Goal: Task Accomplishment & Management: Manage account settings

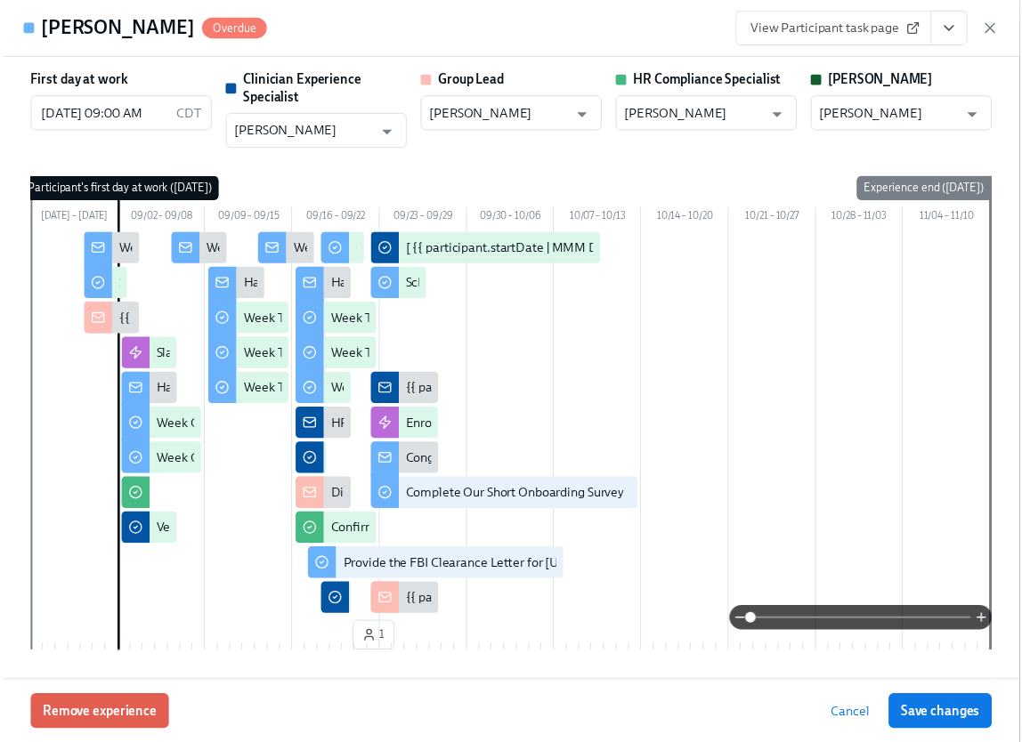
scroll to position [0, 25183]
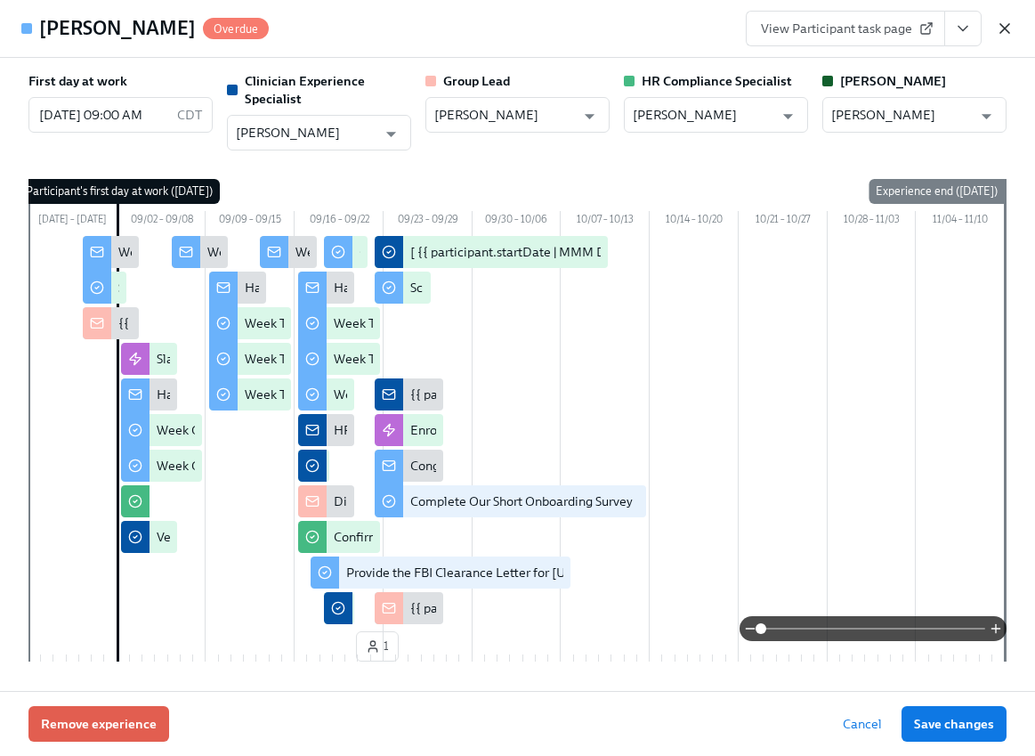
click at [1009, 28] on icon "button" at bounding box center [1005, 29] width 18 height 18
click at [1009, 28] on div "Home Experiences Moments Reports Review us on G2 Help Center Lara Babalola" at bounding box center [511, 23] width 1022 height 46
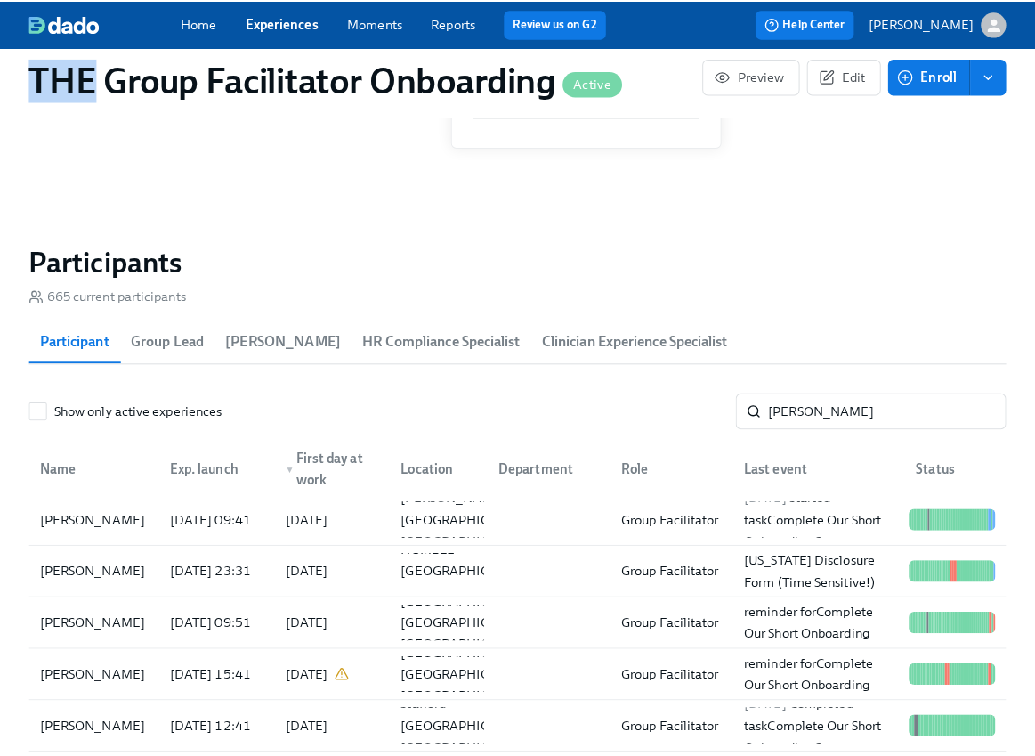
scroll to position [0, 25170]
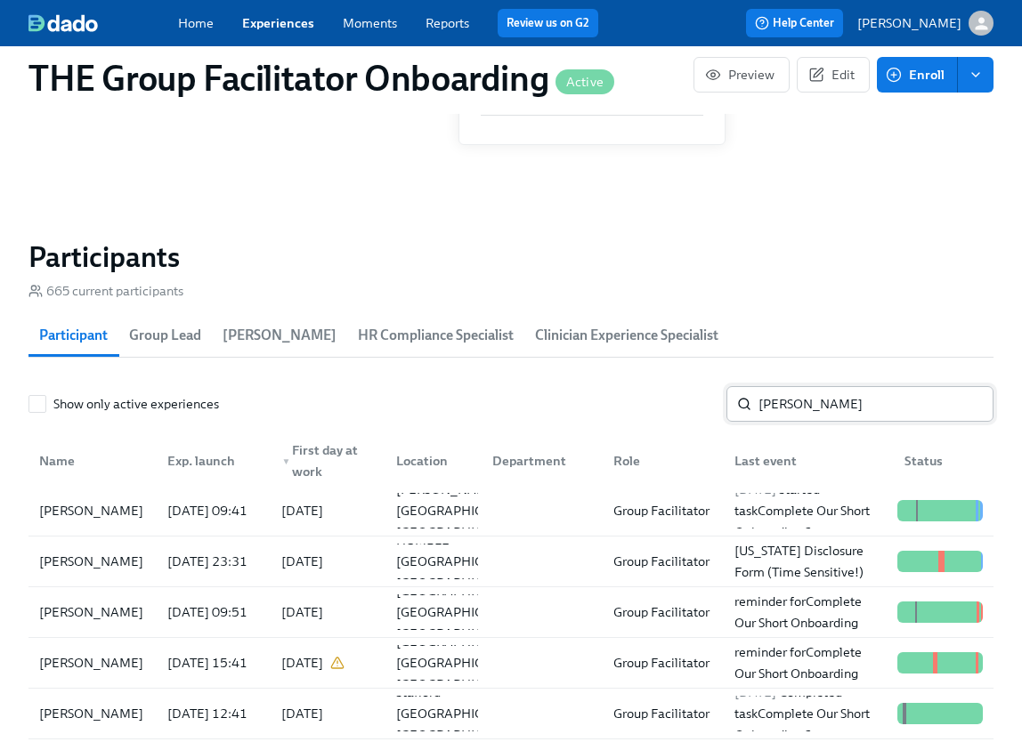
click at [784, 413] on input "dani" at bounding box center [875, 404] width 235 height 36
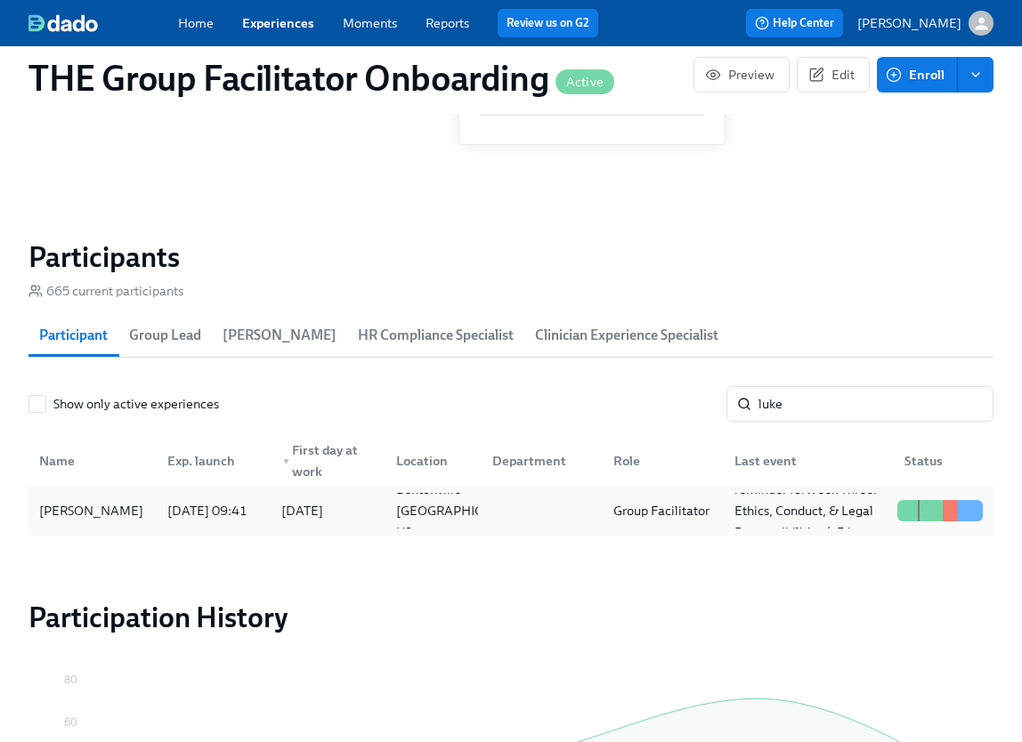
click at [57, 516] on div "Luke Boyd" at bounding box center [91, 510] width 118 height 21
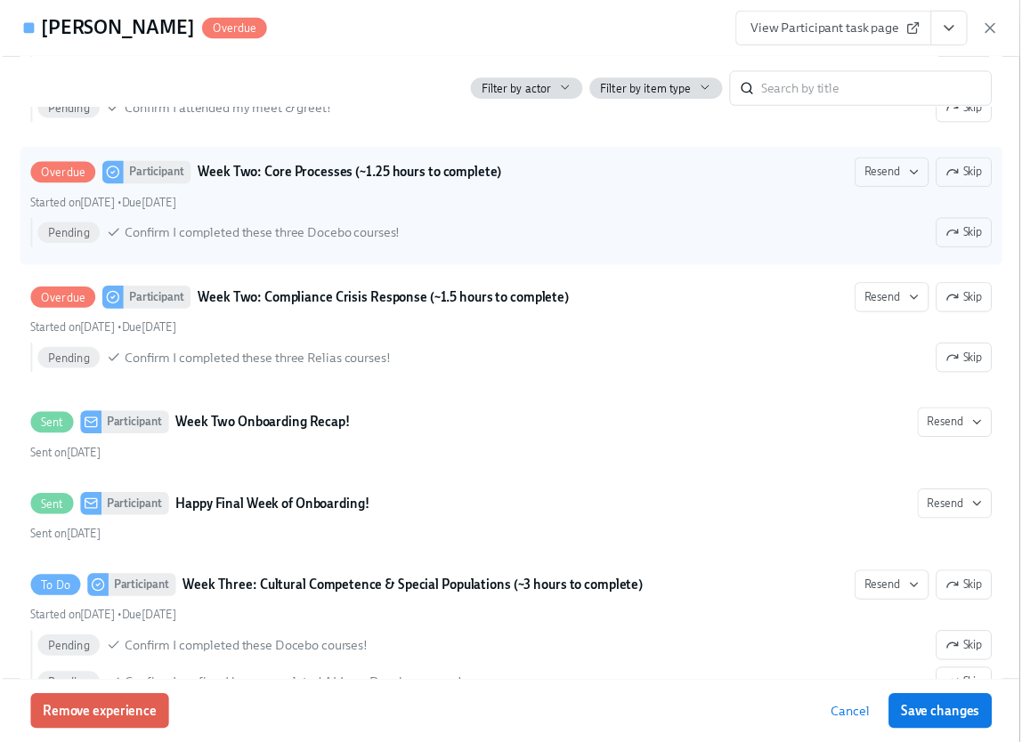
scroll to position [0, 25183]
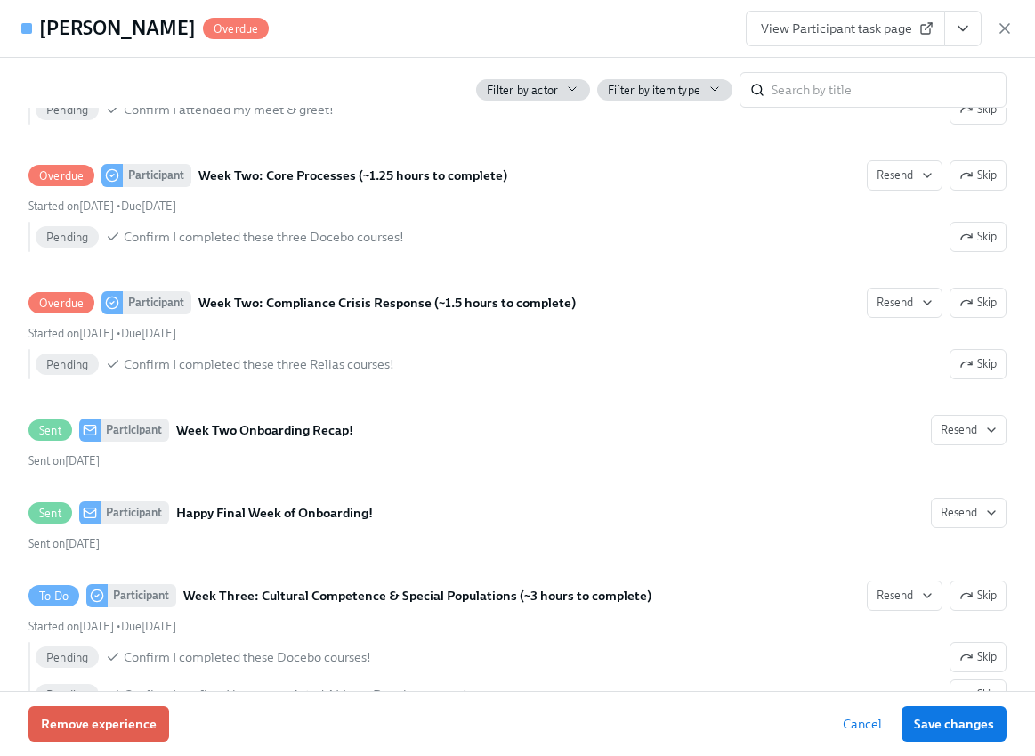
click at [875, 25] on span "View Participant task page" at bounding box center [845, 29] width 169 height 18
click at [1006, 33] on icon "button" at bounding box center [1005, 29] width 18 height 18
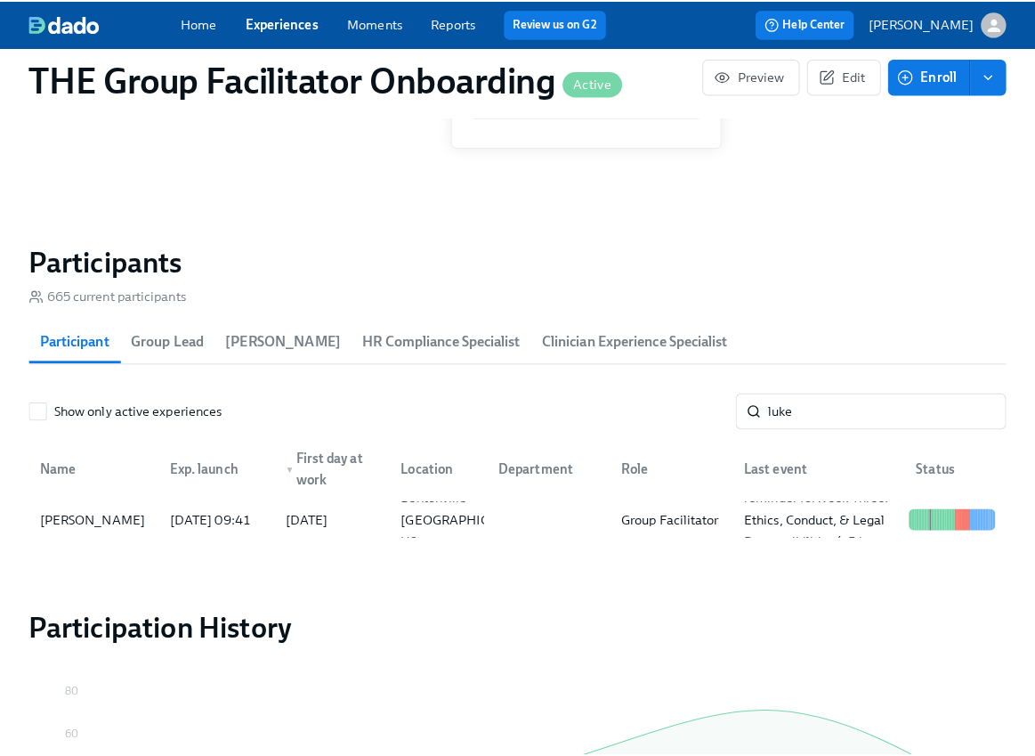
scroll to position [0, 25170]
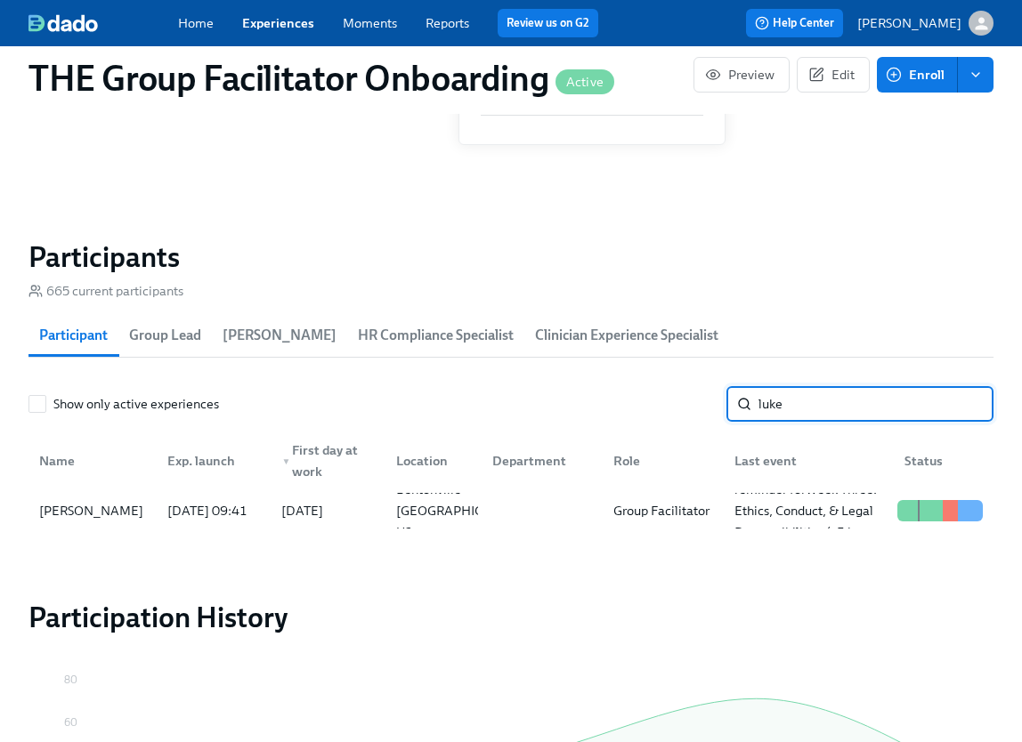
click at [832, 422] on input "luke" at bounding box center [875, 404] width 235 height 36
click at [785, 414] on input "luke" at bounding box center [875, 404] width 235 height 36
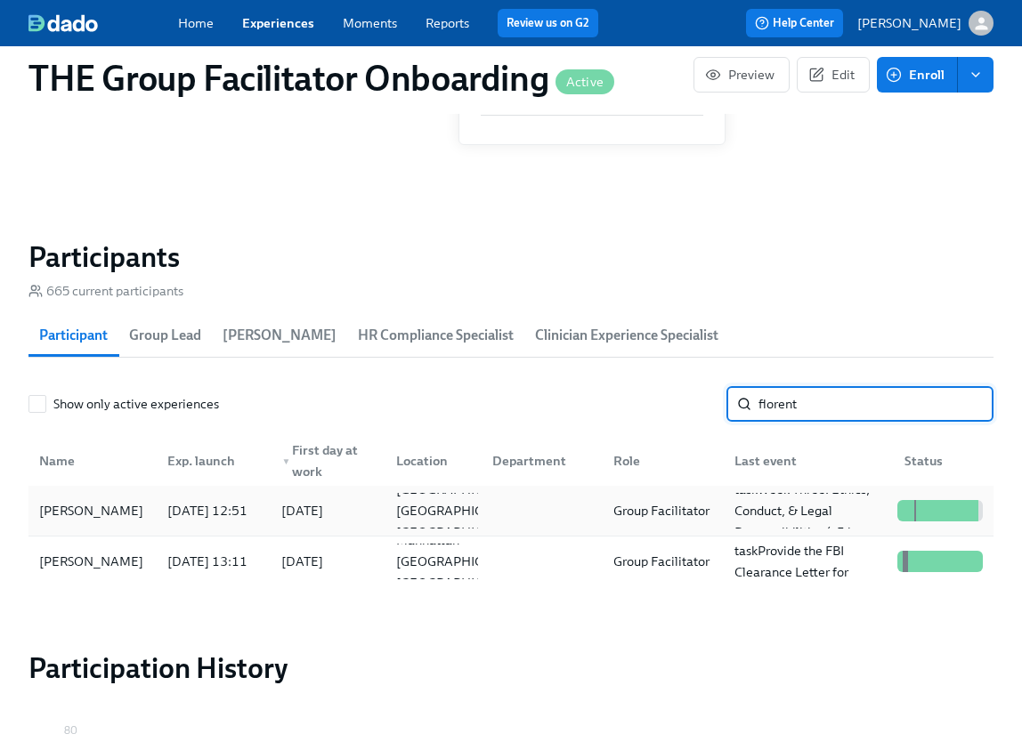
type input "florent"
click at [92, 510] on div "[PERSON_NAME]" at bounding box center [91, 510] width 118 height 21
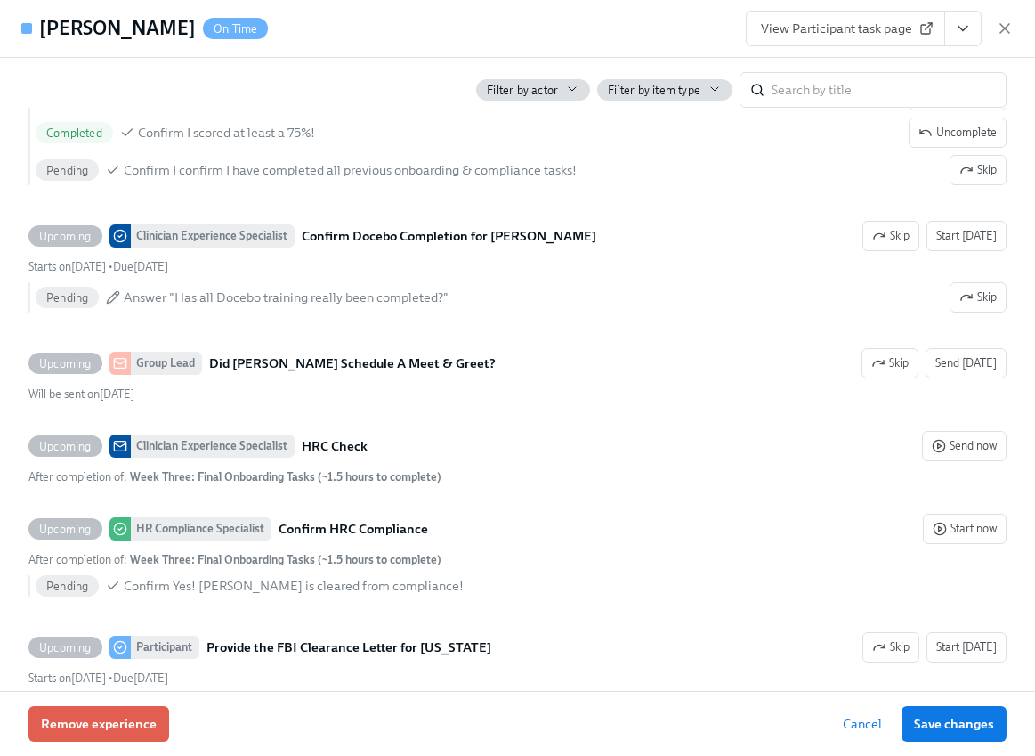
scroll to position [3871, 0]
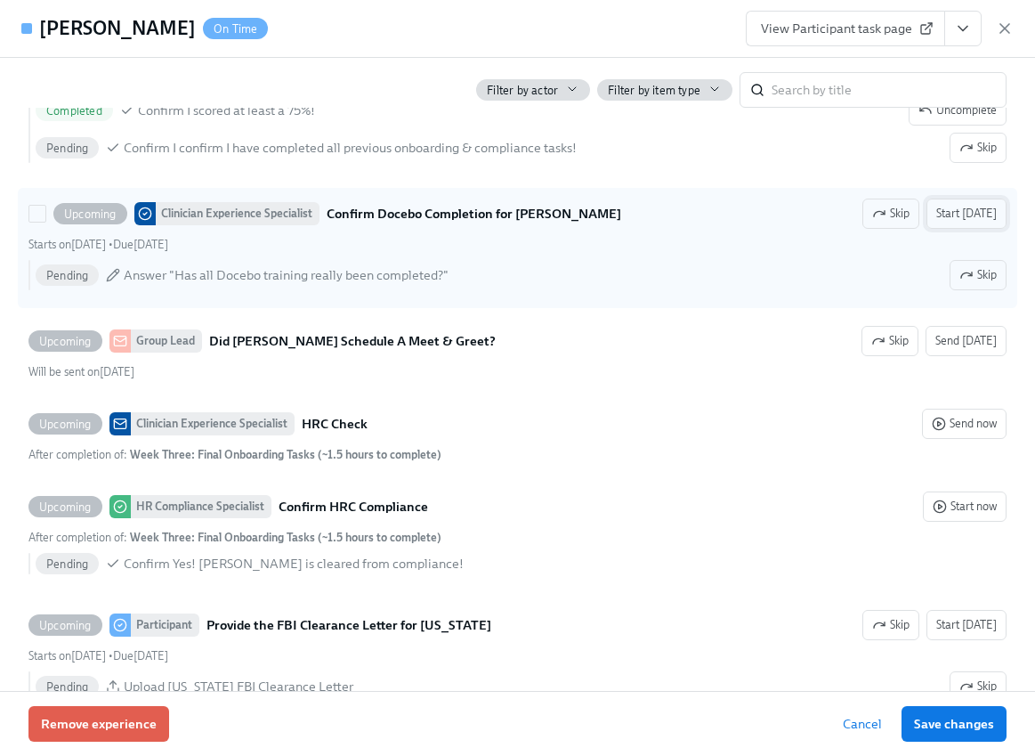
click at [957, 223] on span "Start [DATE]" at bounding box center [967, 214] width 61 height 18
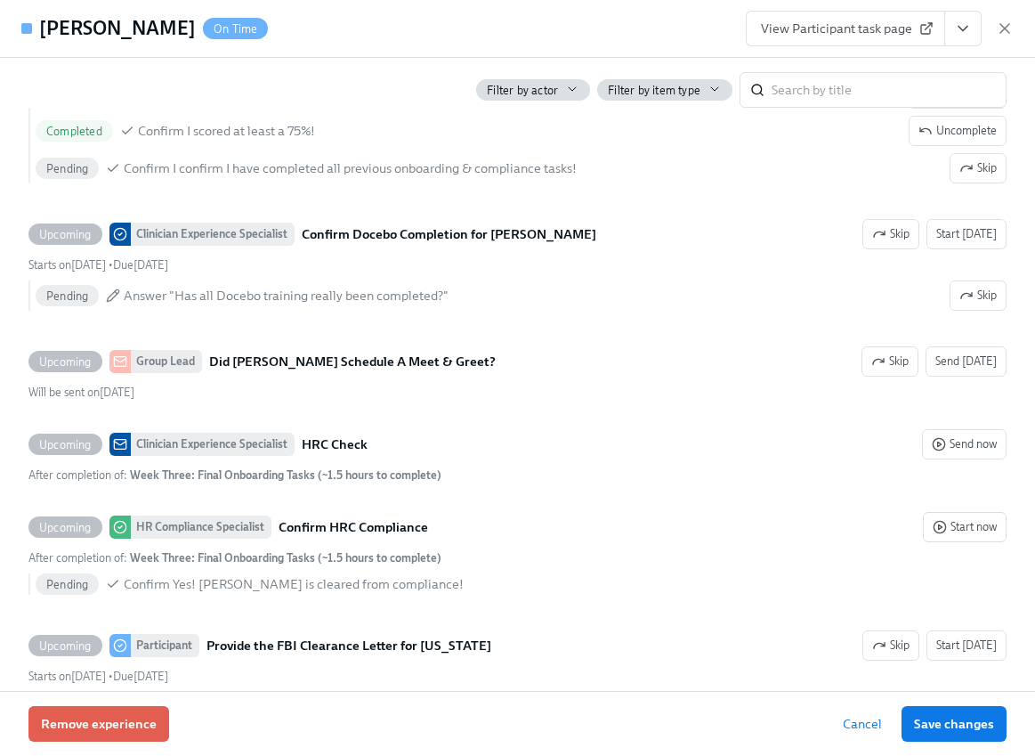
scroll to position [3857, 0]
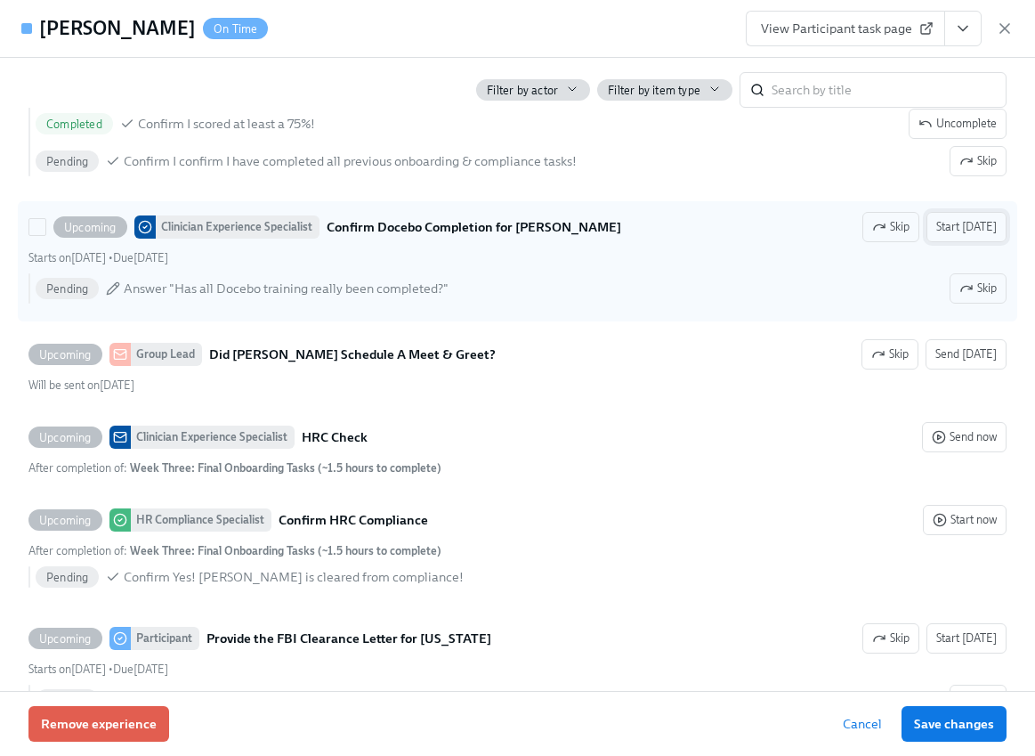
click at [960, 236] on span "Start [DATE]" at bounding box center [967, 227] width 61 height 18
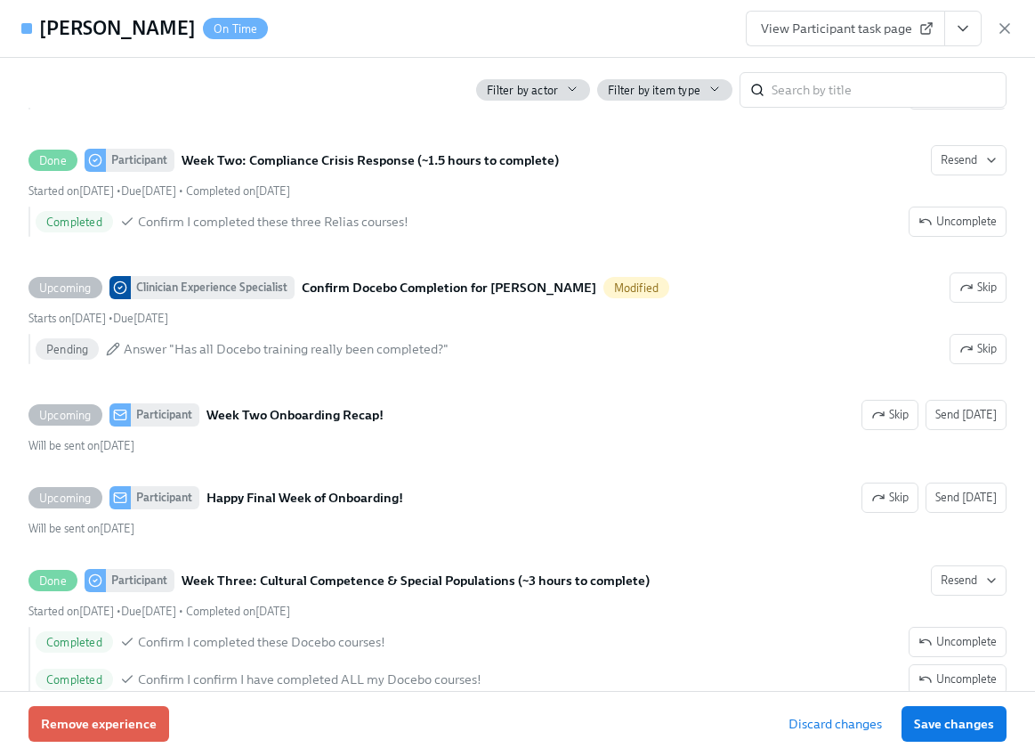
scroll to position [3033, 0]
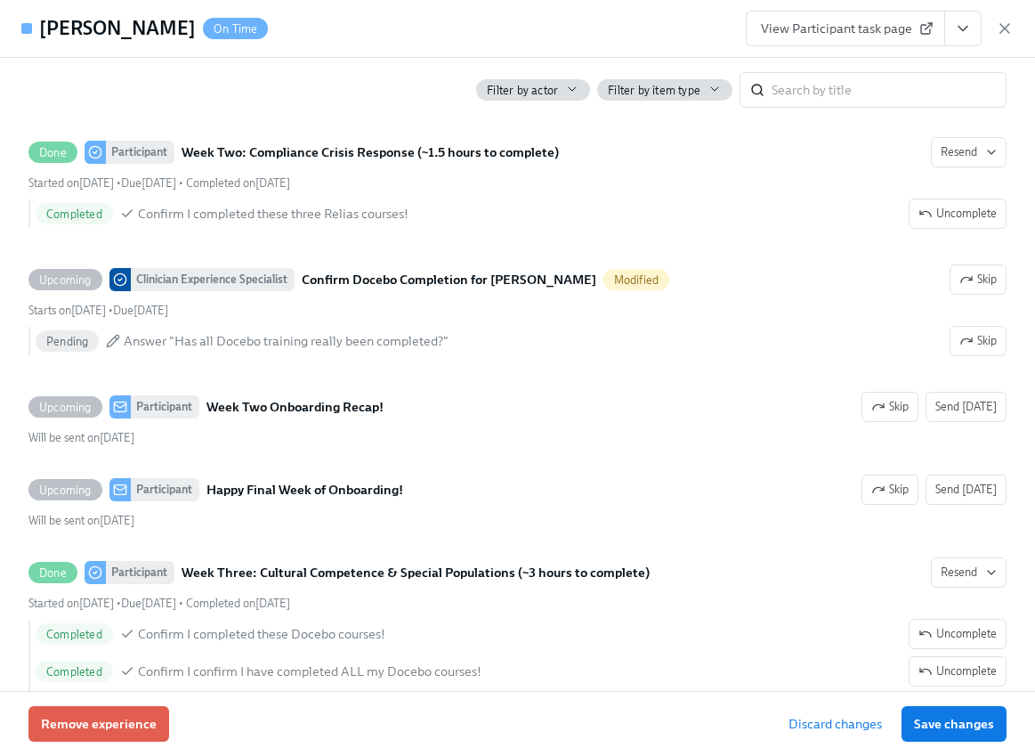
click at [901, 25] on span "View Participant task page" at bounding box center [845, 29] width 169 height 18
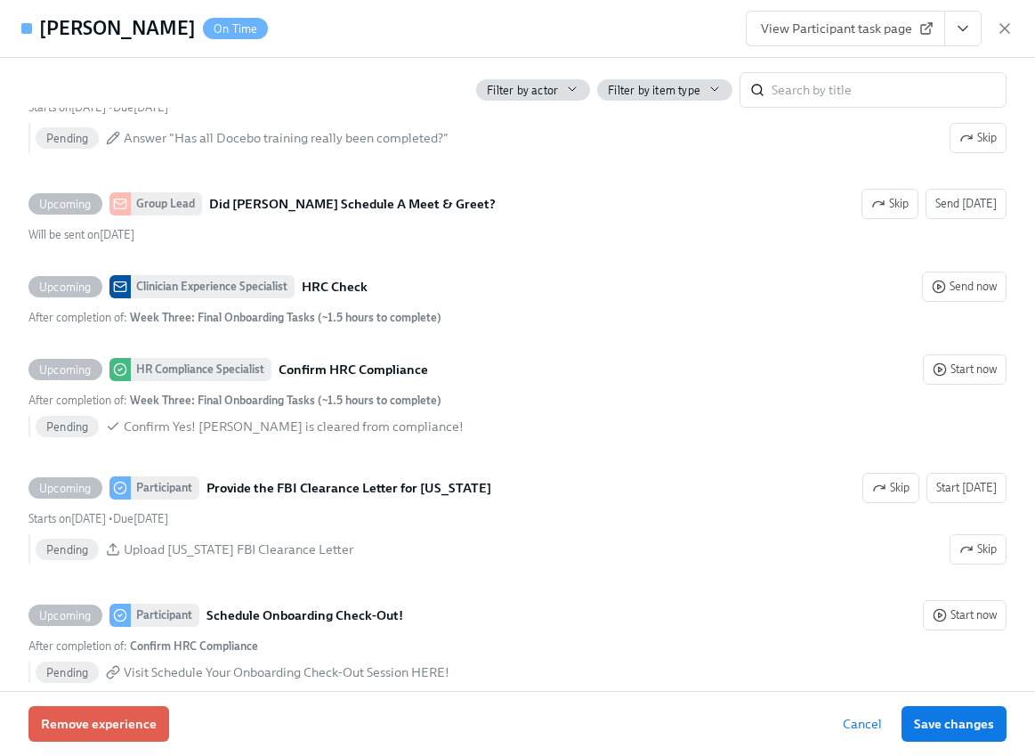
scroll to position [4016, 0]
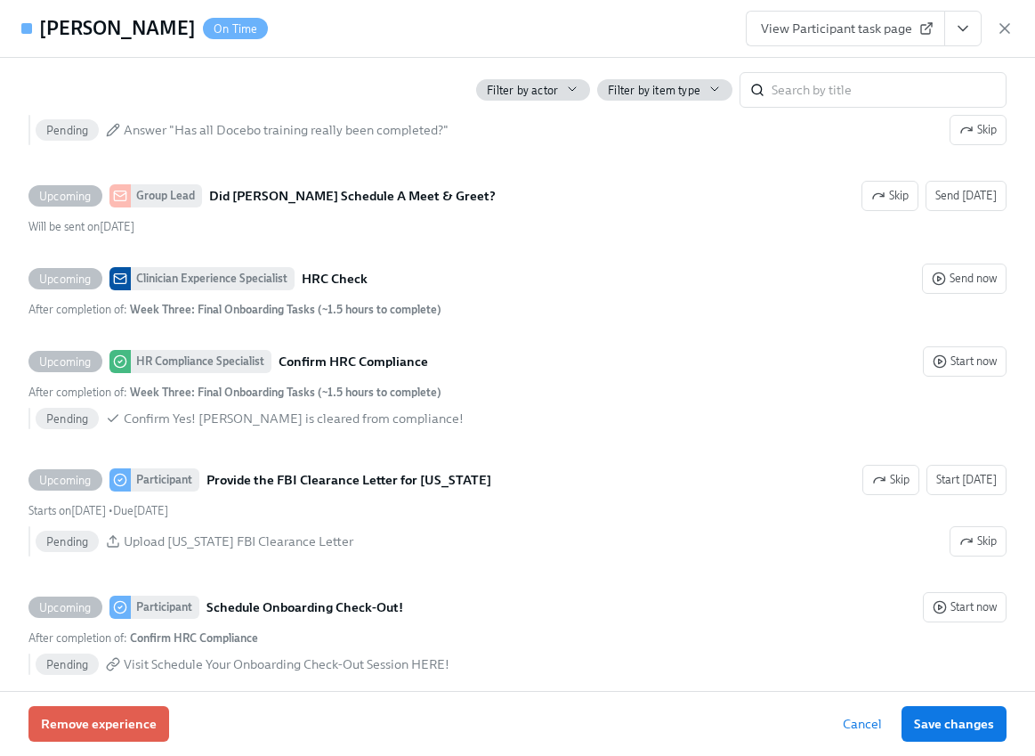
click at [910, 29] on span "View Participant task page" at bounding box center [845, 29] width 169 height 18
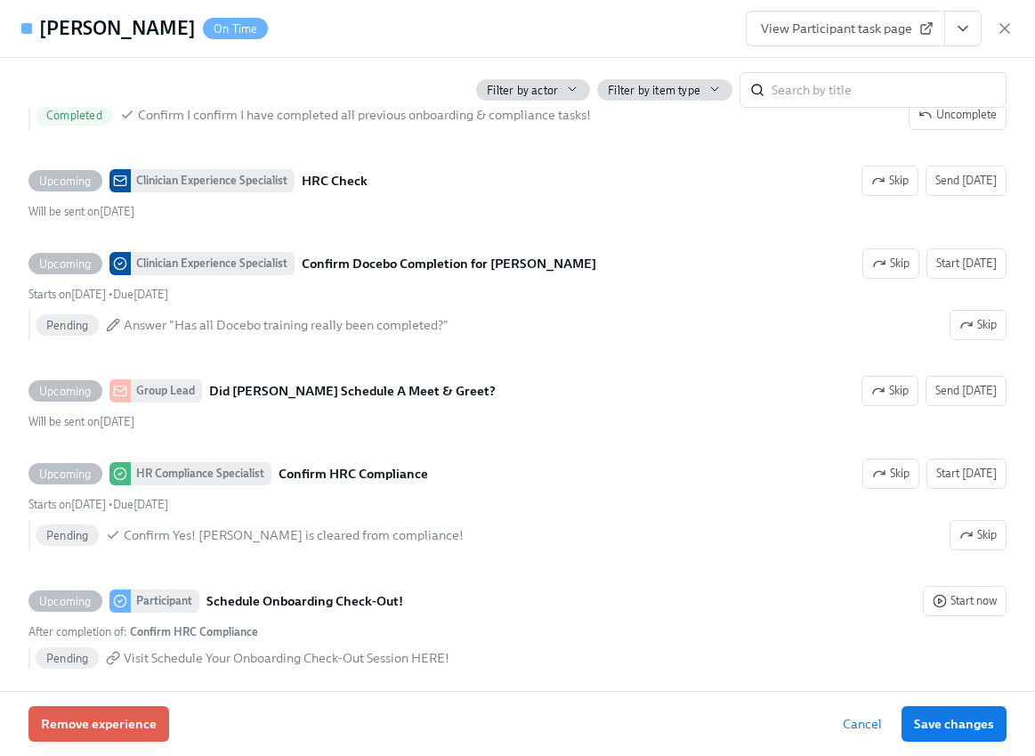
scroll to position [3998, 0]
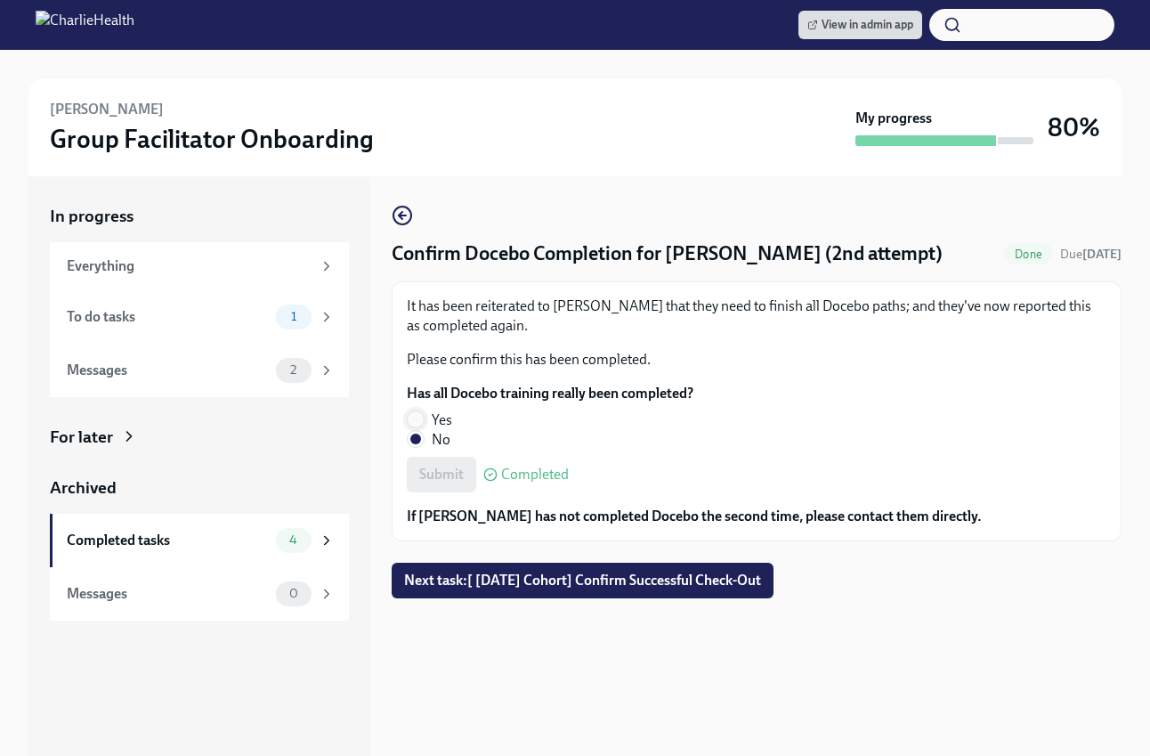
click at [414, 412] on input "Yes" at bounding box center [416, 419] width 16 height 16
radio input "true"
click at [438, 474] on span "Submit" at bounding box center [441, 475] width 45 height 18
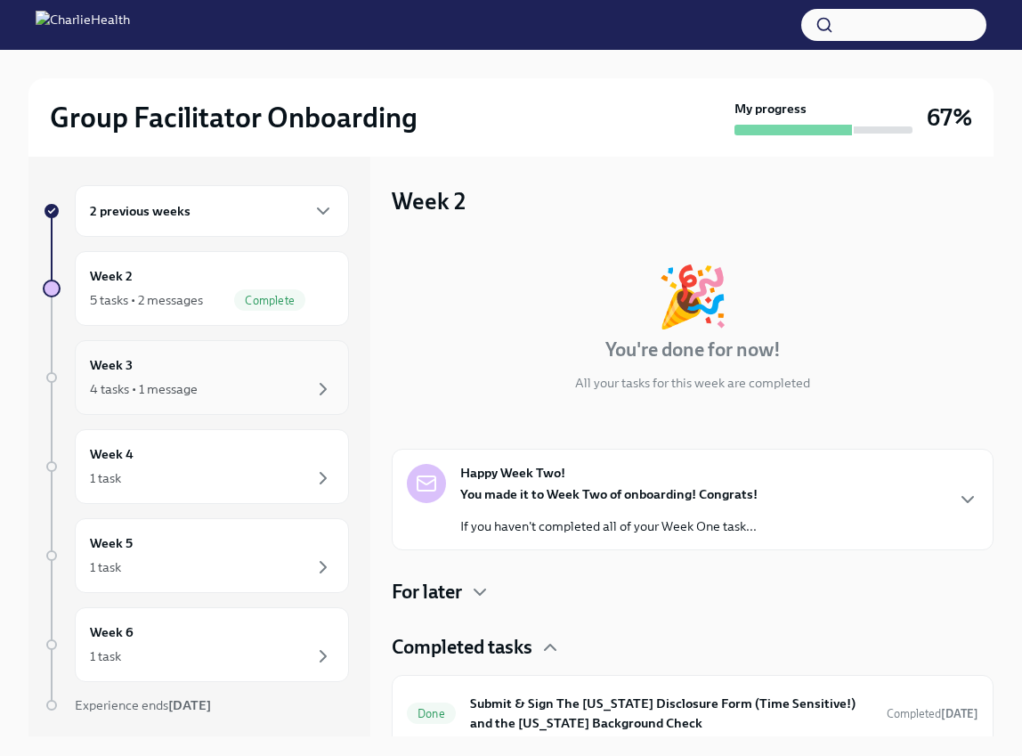
click at [235, 371] on div "Week 3 4 tasks • 1 message" at bounding box center [212, 377] width 244 height 45
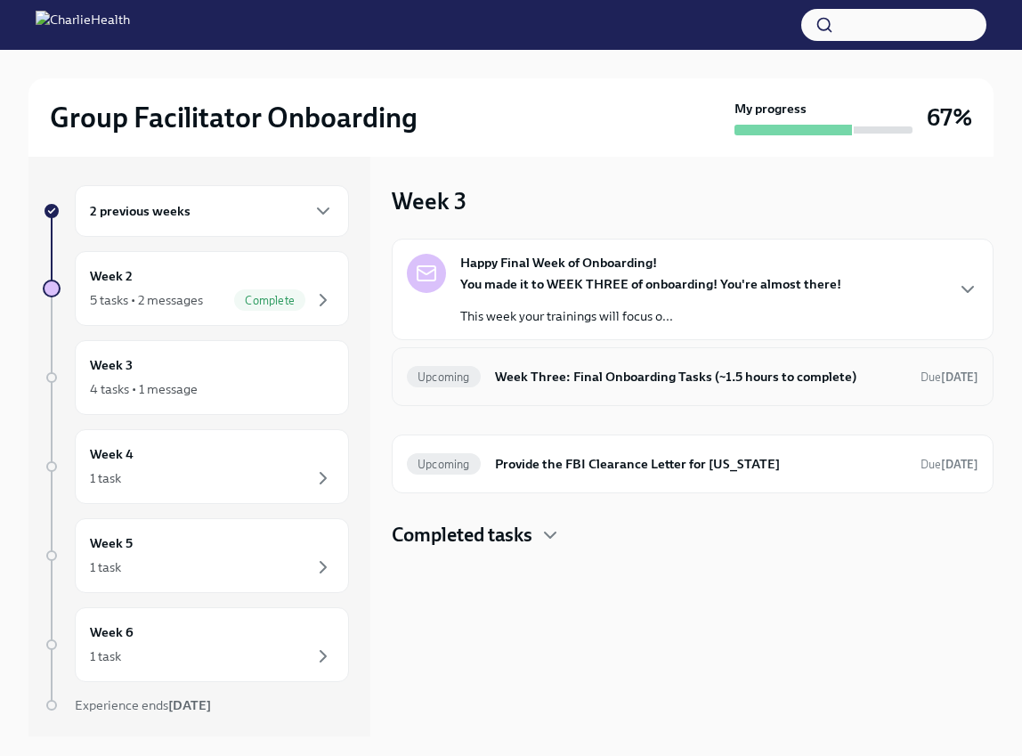
click at [675, 382] on h6 "Week Three: Final Onboarding Tasks (~1.5 hours to complete)" at bounding box center [700, 377] width 411 height 20
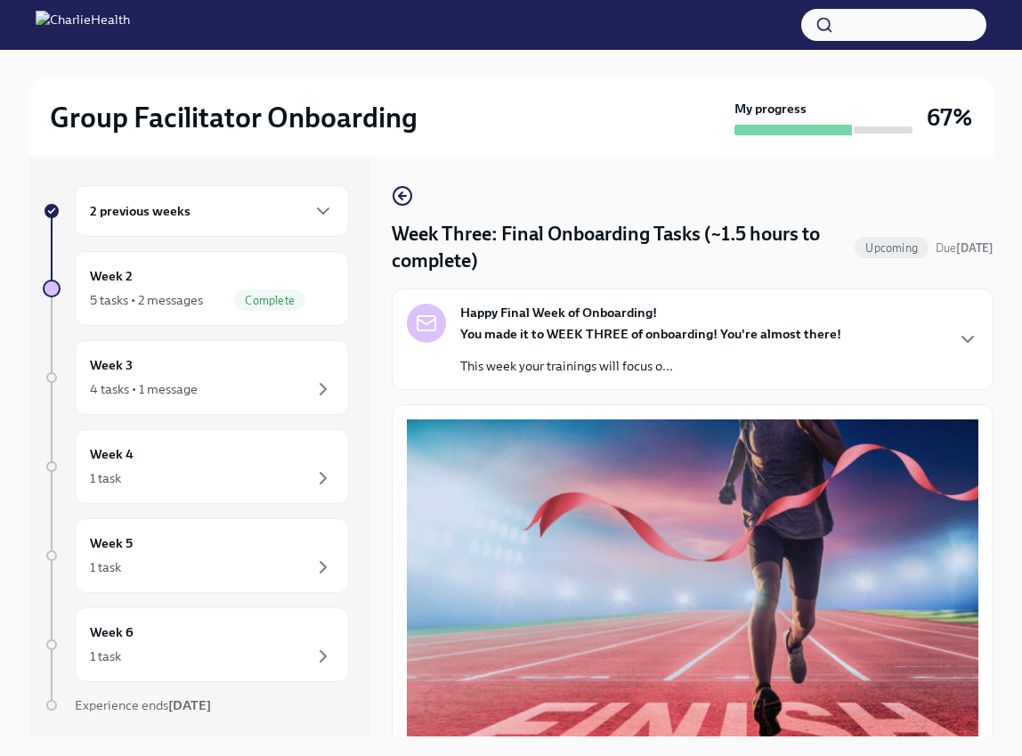
click at [217, 220] on div "2 previous weeks" at bounding box center [212, 210] width 244 height 21
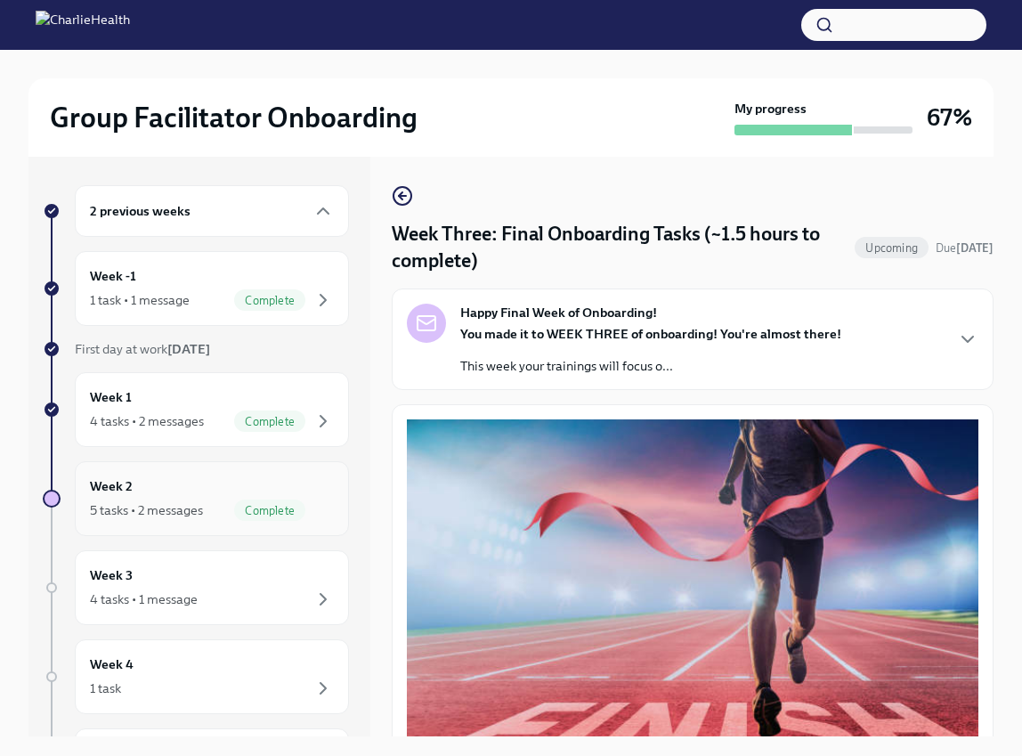
click at [191, 499] on div "5 tasks • 2 messages Complete" at bounding box center [212, 509] width 244 height 21
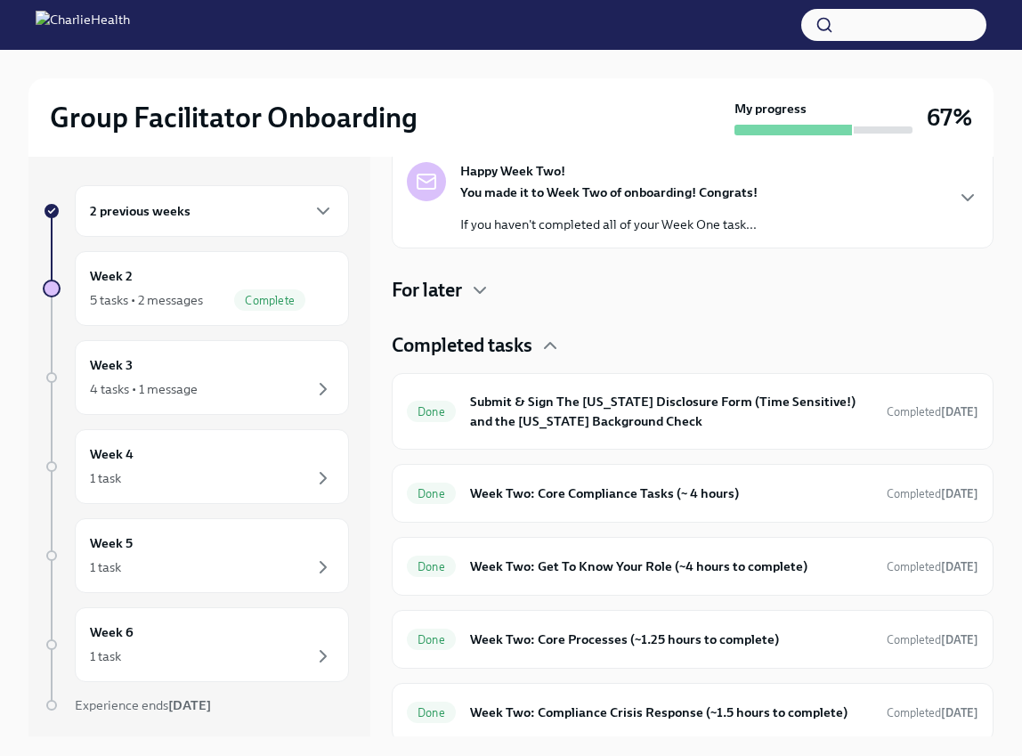
scroll to position [325, 0]
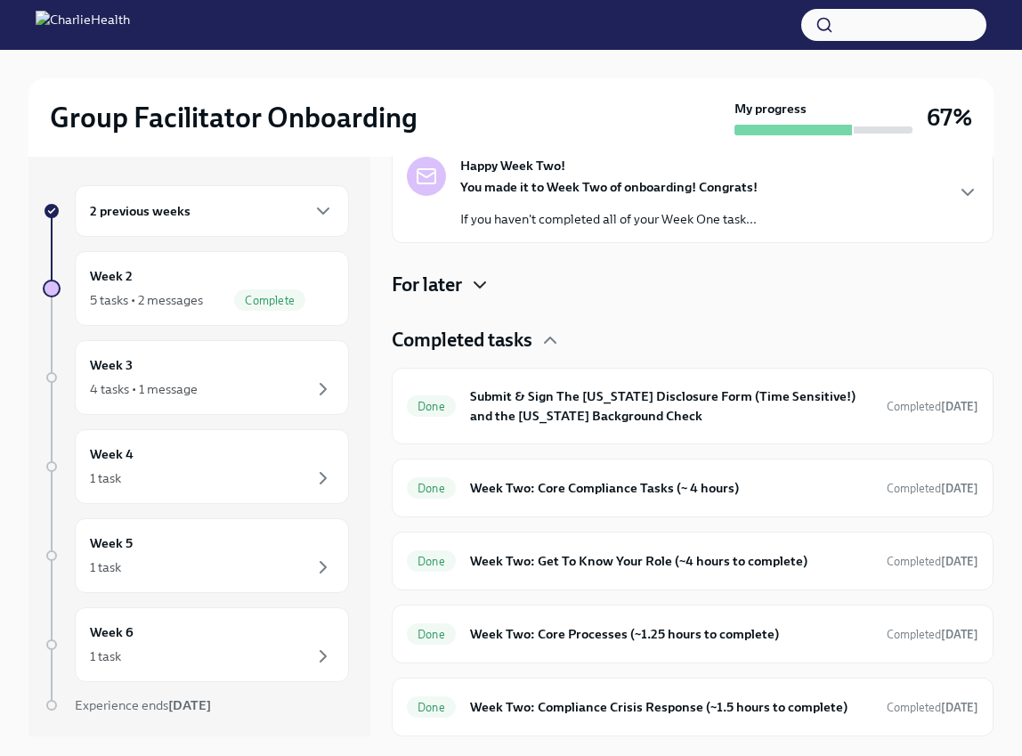
click at [481, 274] on icon "button" at bounding box center [479, 284] width 21 height 21
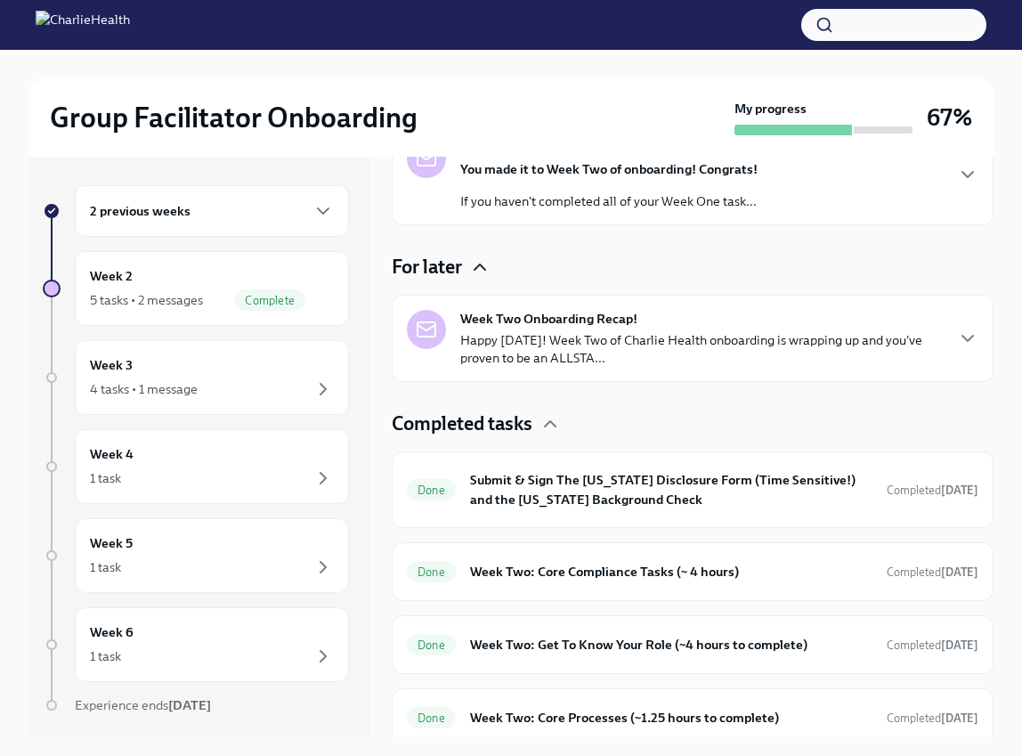
click at [807, 328] on div "Week Two Onboarding Recap! Happy Friday! Week Two of Charlie Health onboarding …" at bounding box center [701, 338] width 483 height 57
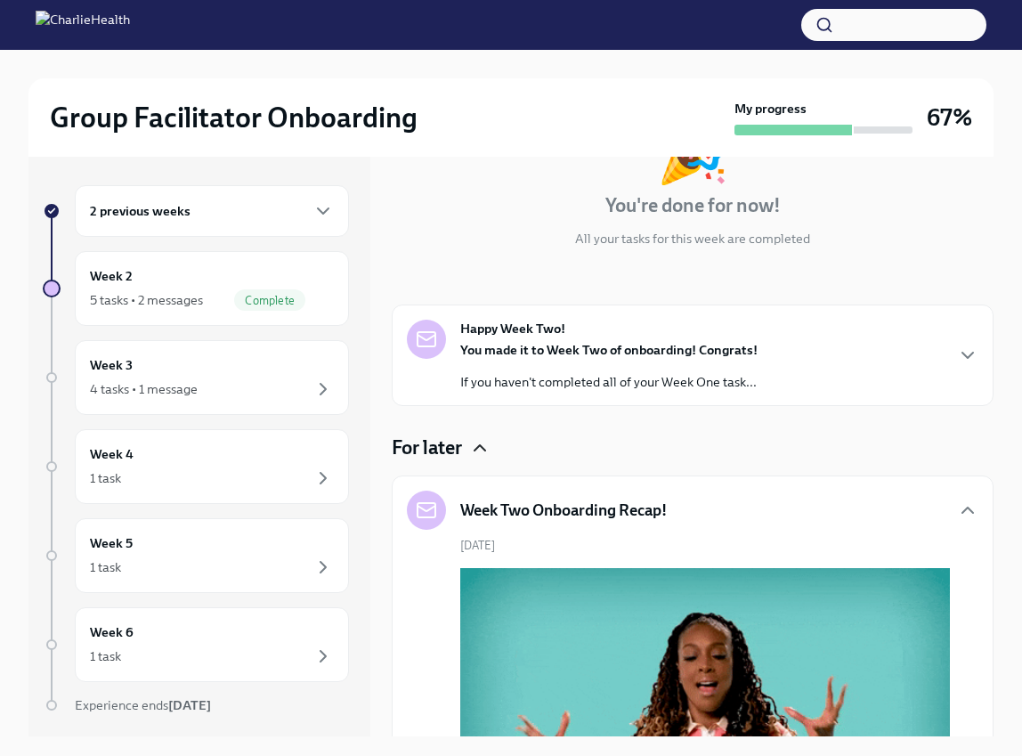
scroll to position [0, 0]
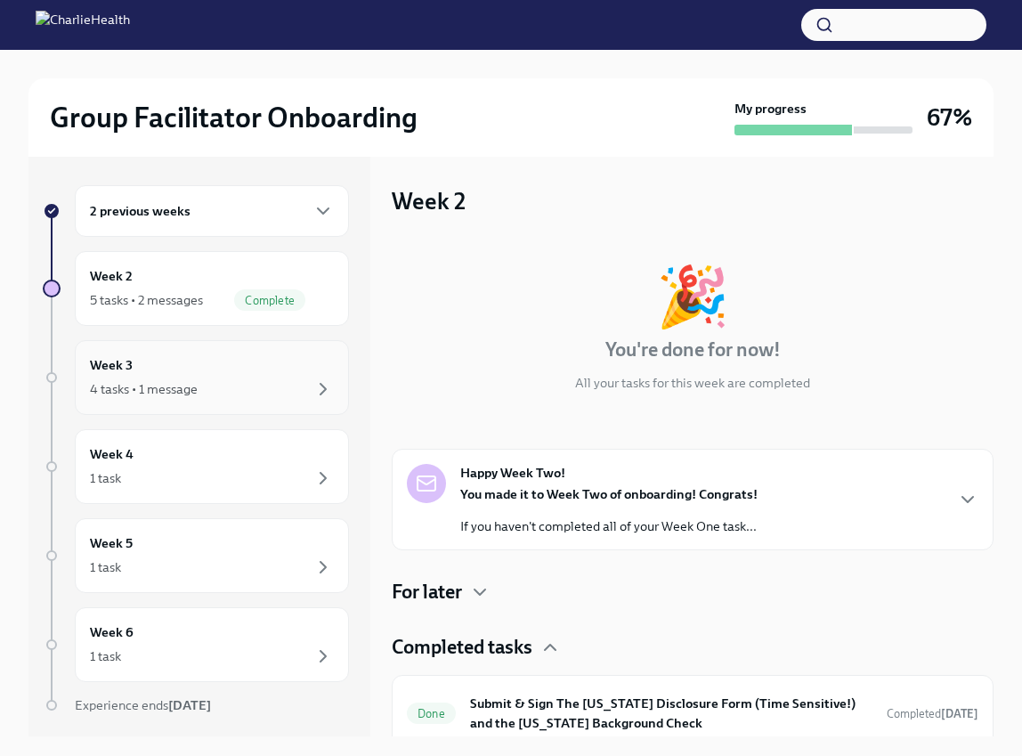
click at [282, 379] on div "4 tasks • 1 message" at bounding box center [212, 388] width 244 height 21
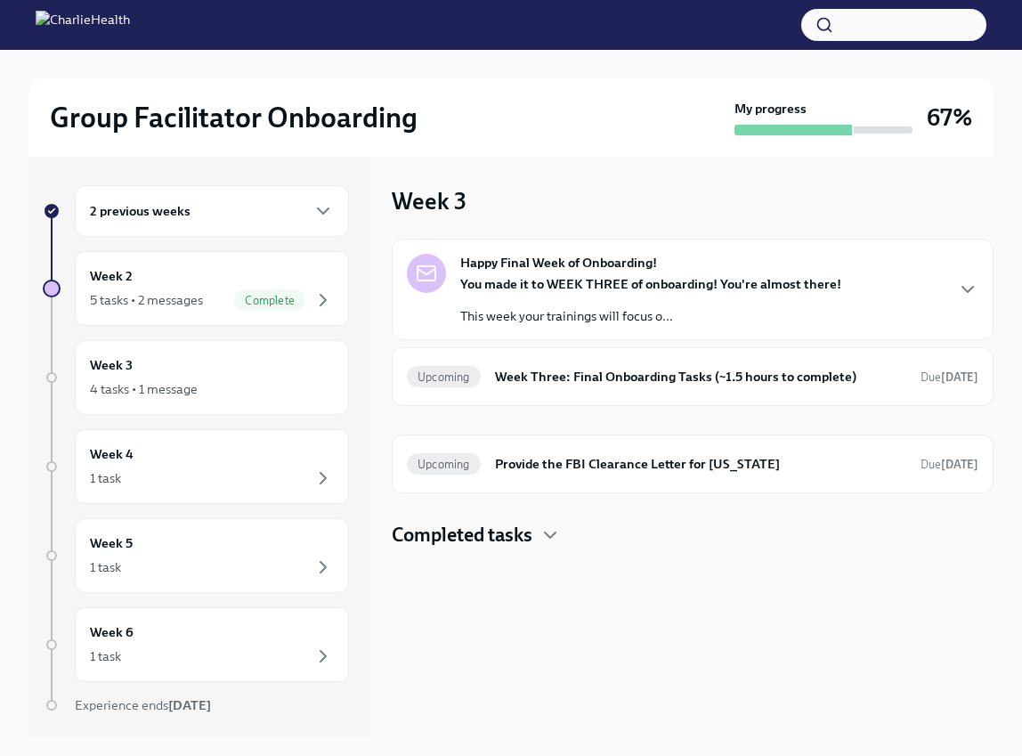
click at [527, 533] on h4 "Completed tasks" at bounding box center [462, 535] width 141 height 27
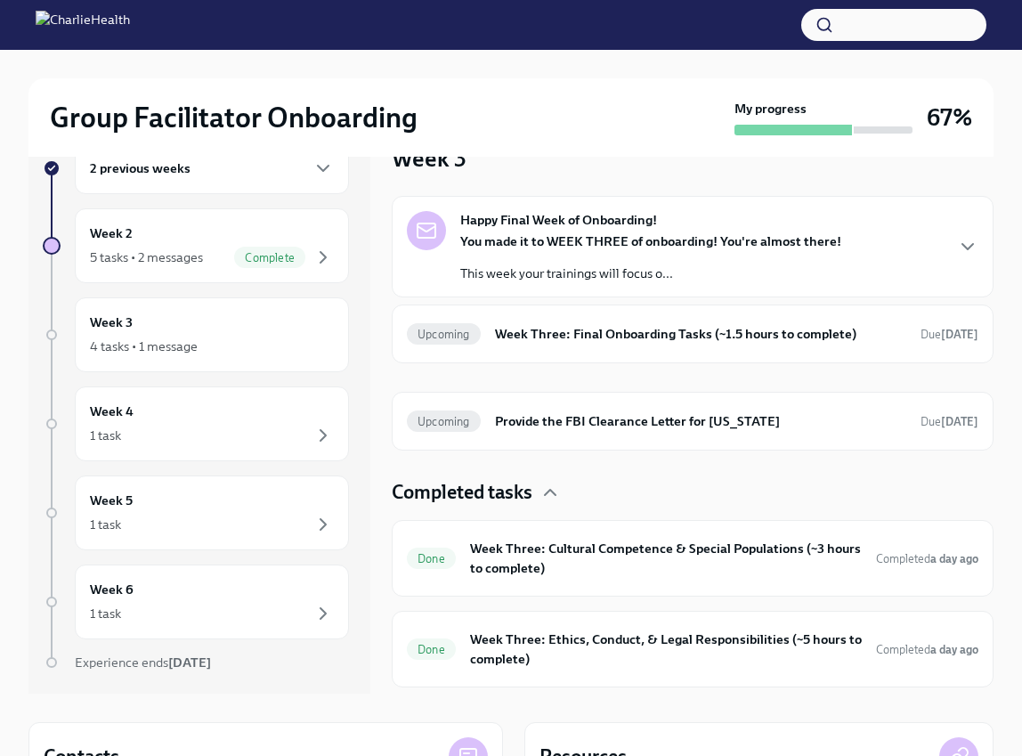
scroll to position [44, 0]
click at [967, 237] on icon "button" at bounding box center [967, 245] width 21 height 21
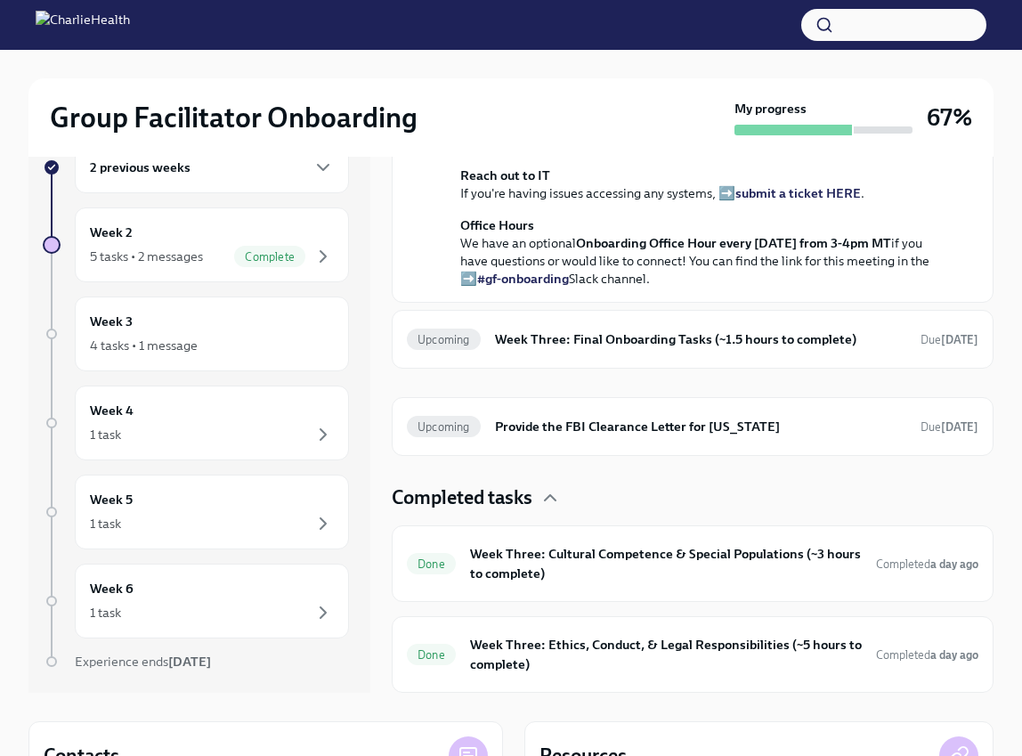
scroll to position [519, 0]
click at [270, 233] on div "Week 2 5 tasks • 2 messages Complete" at bounding box center [212, 245] width 244 height 45
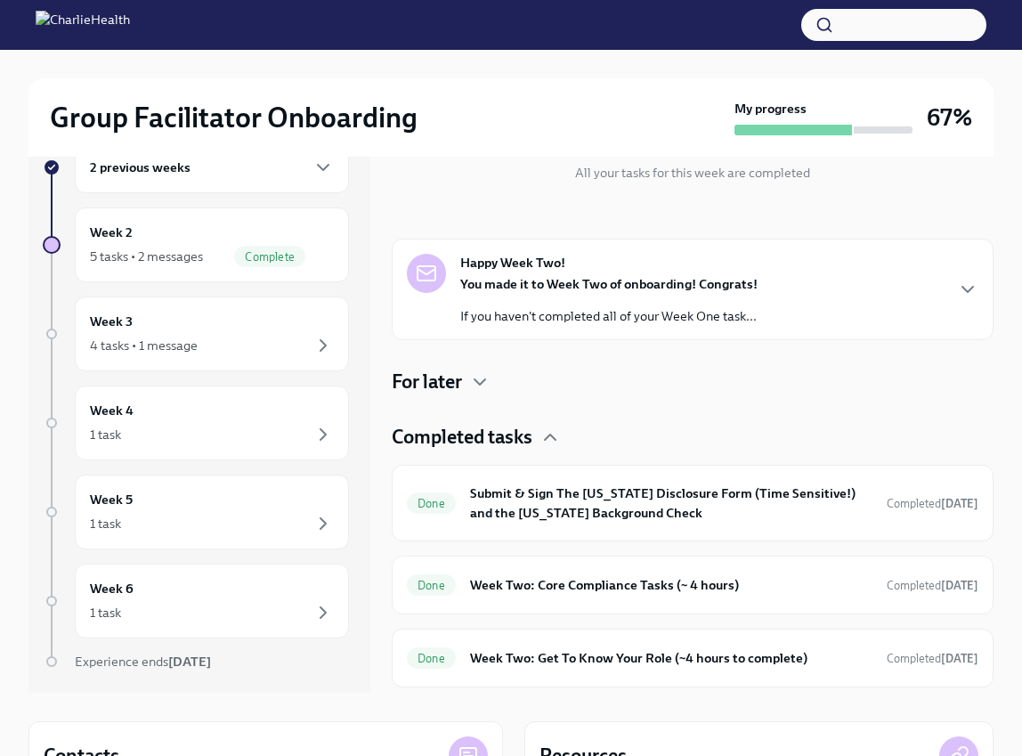
scroll to position [164, 0]
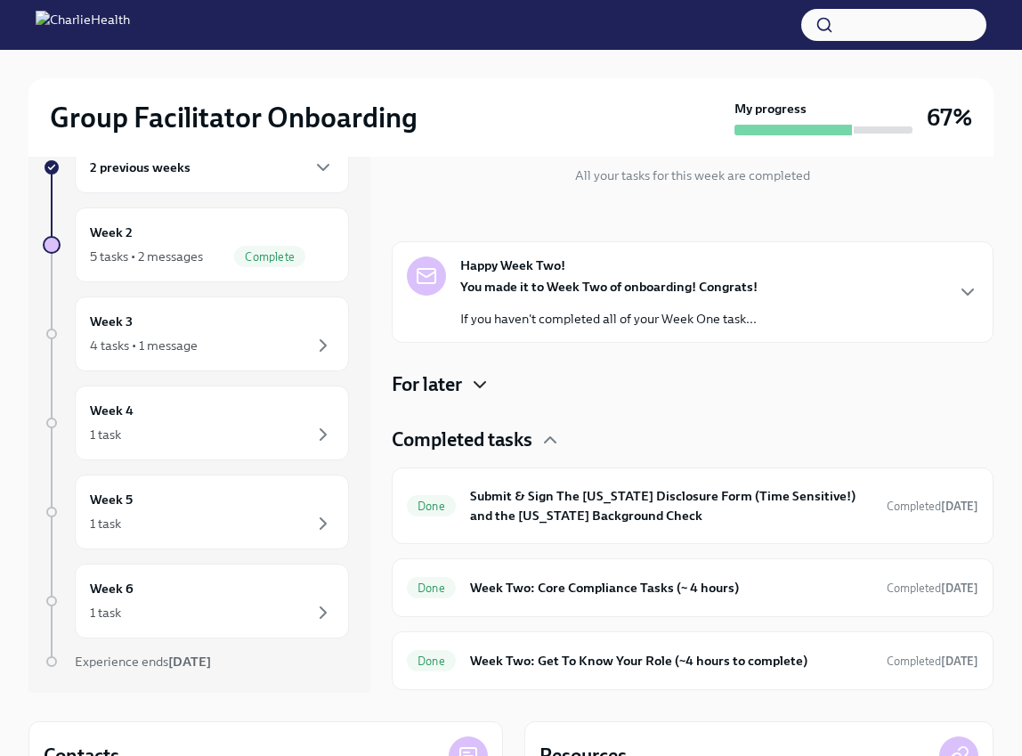
click at [484, 378] on icon "button" at bounding box center [479, 384] width 21 height 21
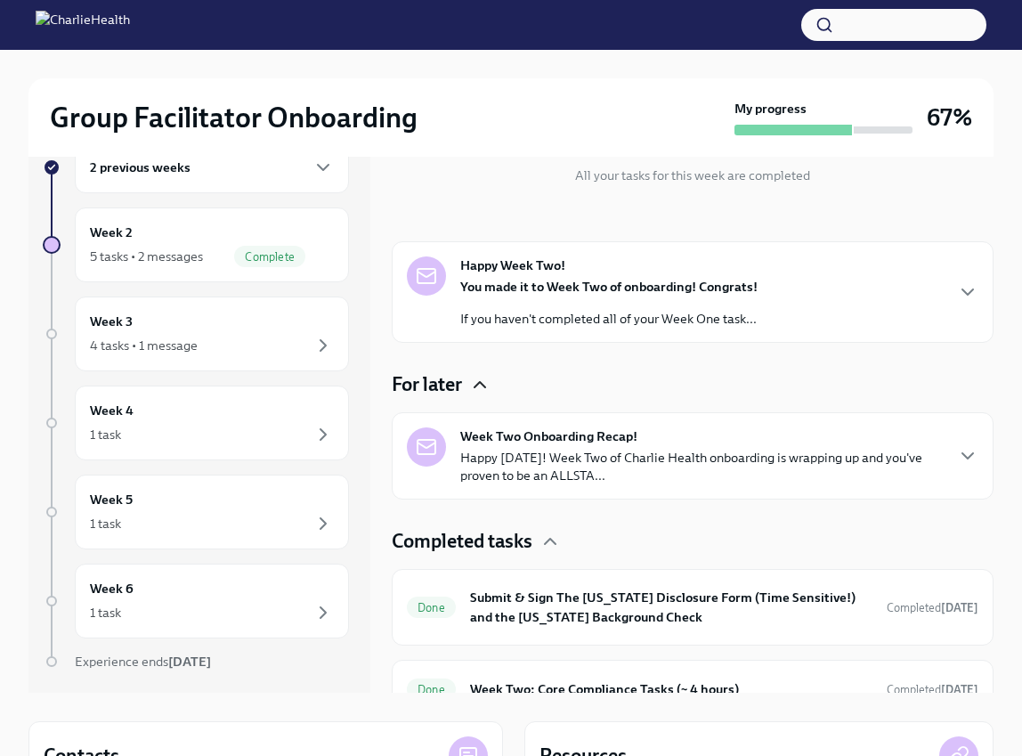
click at [779, 449] on p "Happy Friday! Week Two of Charlie Health onboarding is wrapping up and you've p…" at bounding box center [701, 467] width 483 height 36
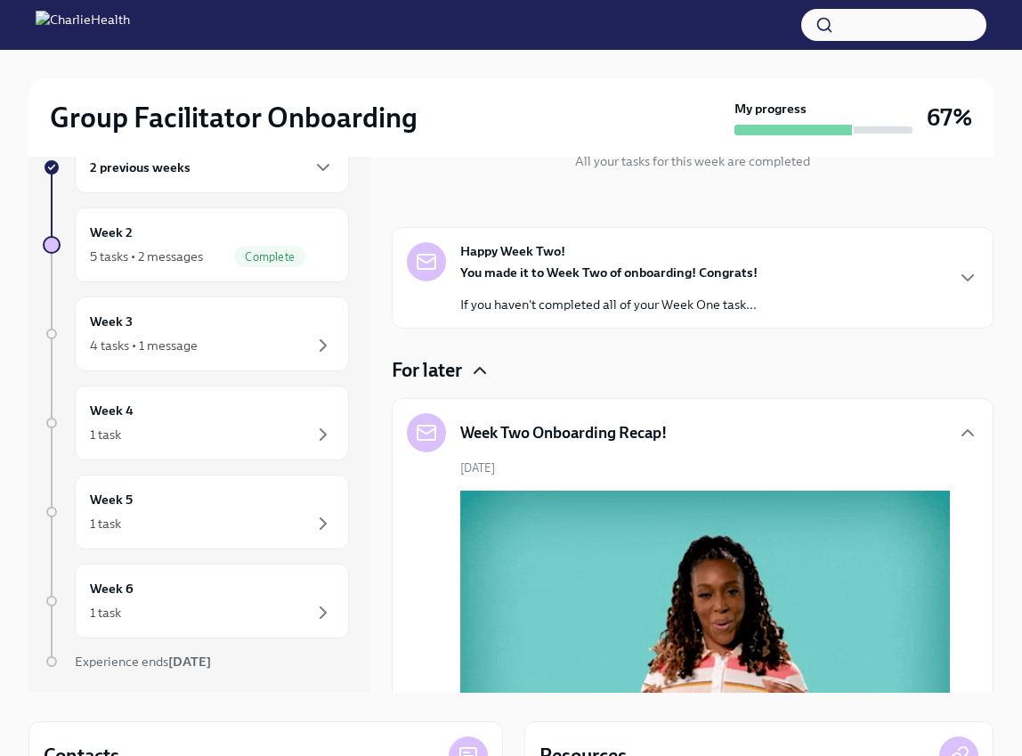
scroll to position [165, 0]
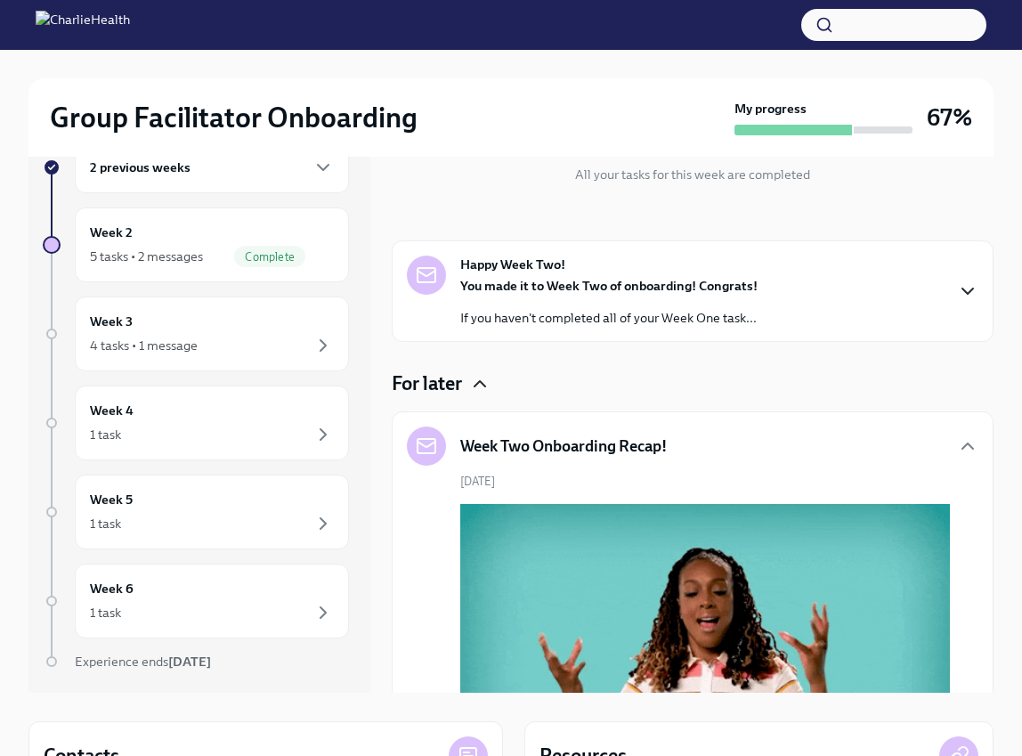
click at [957, 287] on icon "button" at bounding box center [967, 290] width 21 height 21
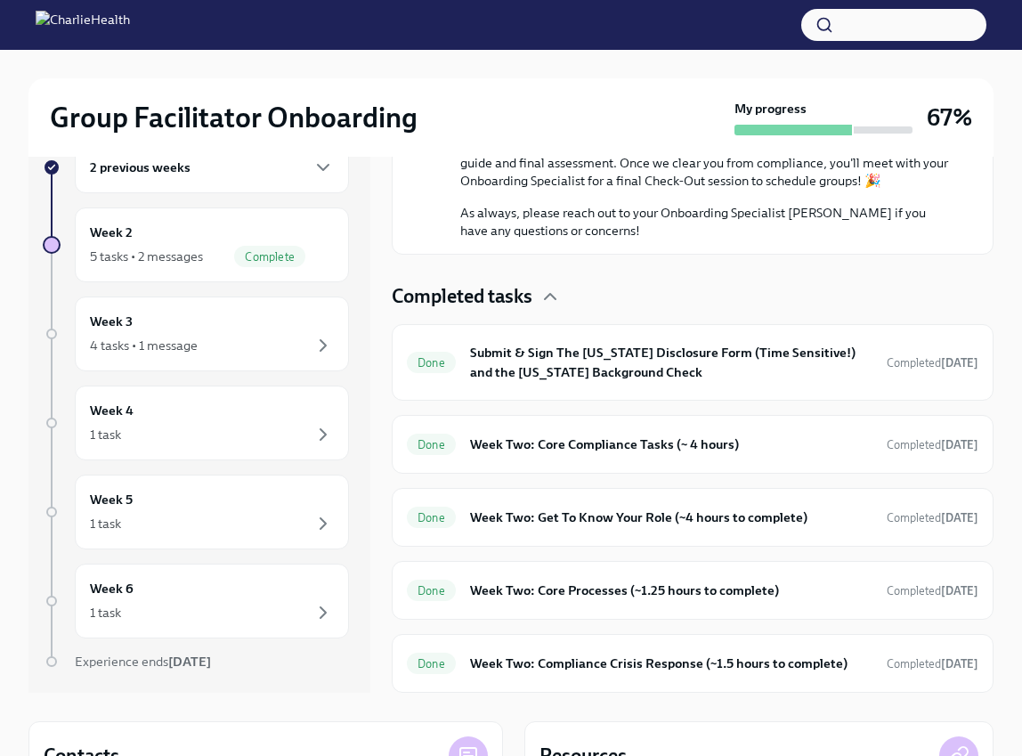
scroll to position [1770, 0]
click at [775, 507] on h6 "Week Two: Get To Know Your Role (~4 hours to complete)" at bounding box center [671, 517] width 402 height 20
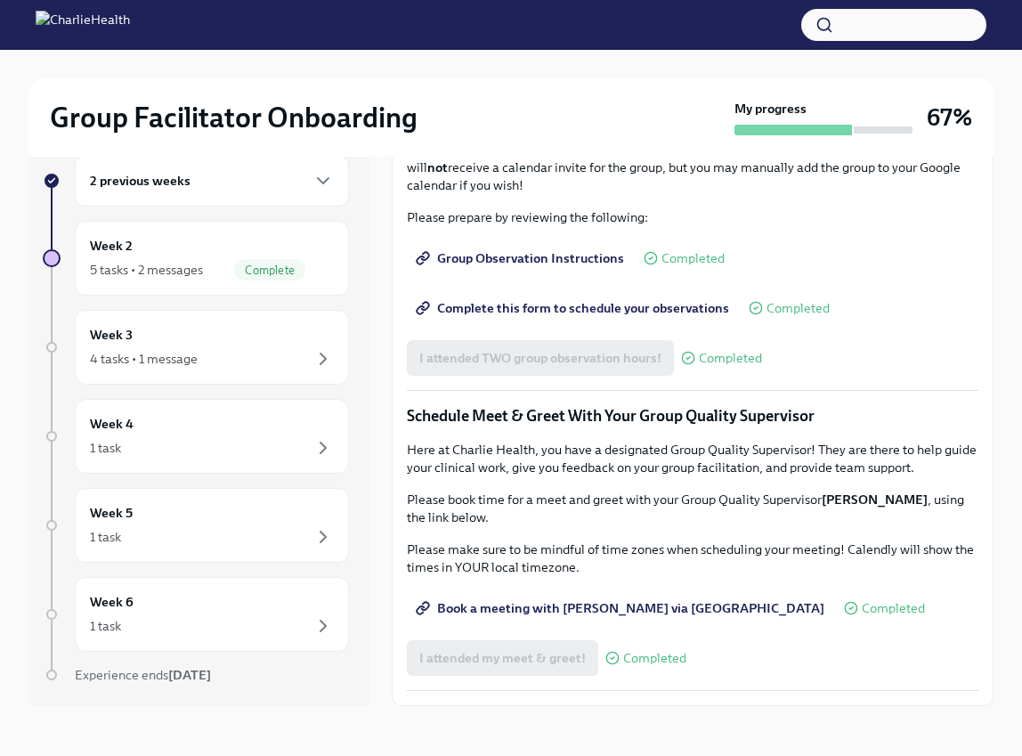
scroll to position [1460, 0]
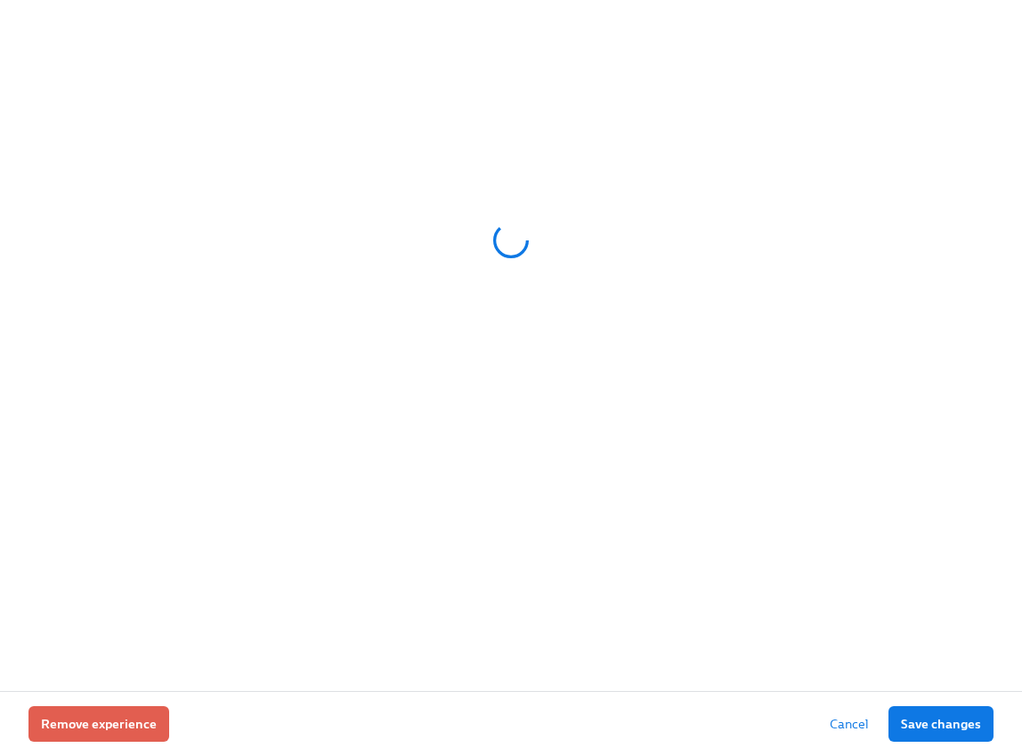
click at [1022, 74] on div at bounding box center [511, 345] width 1022 height 691
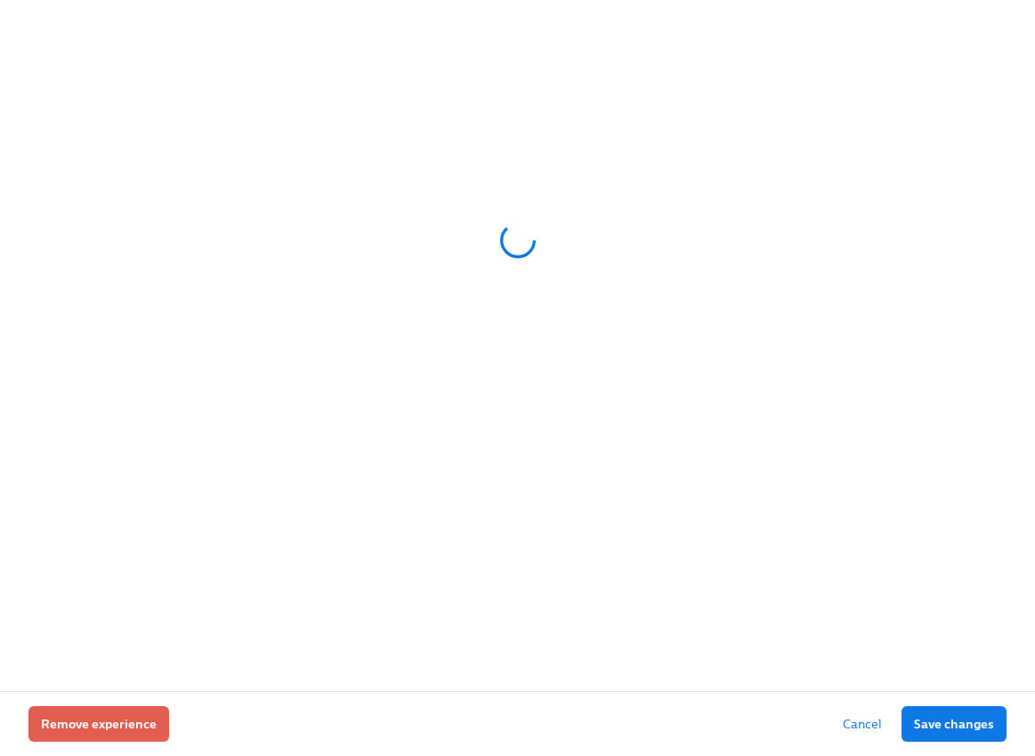
scroll to position [0, 25183]
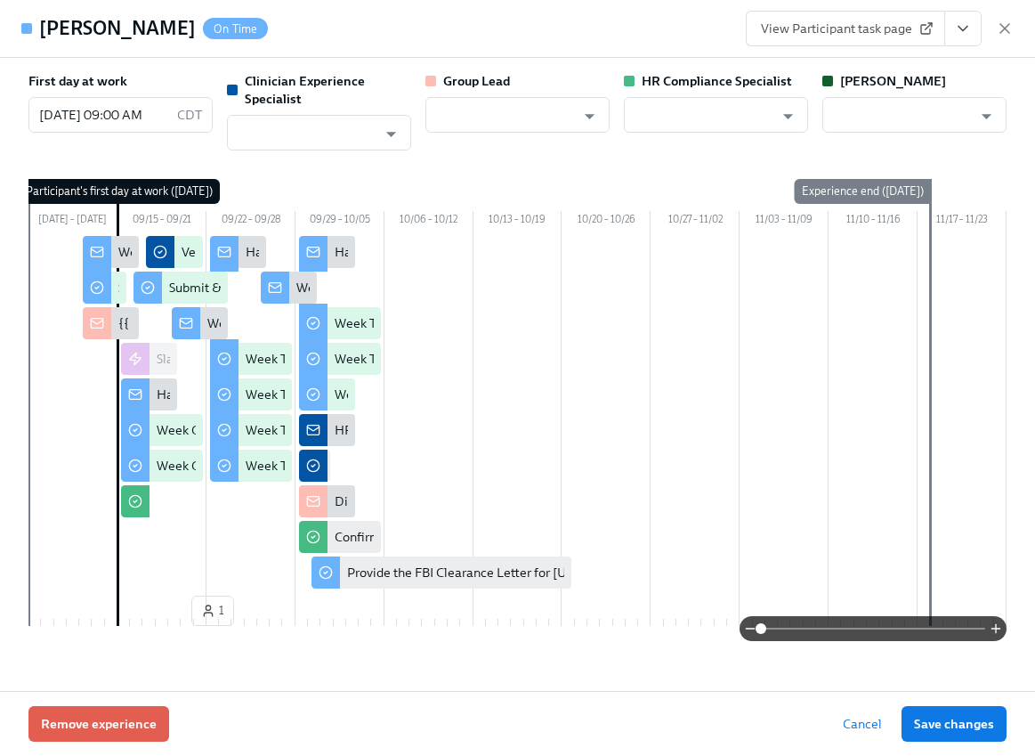
type input "[PERSON_NAME]"
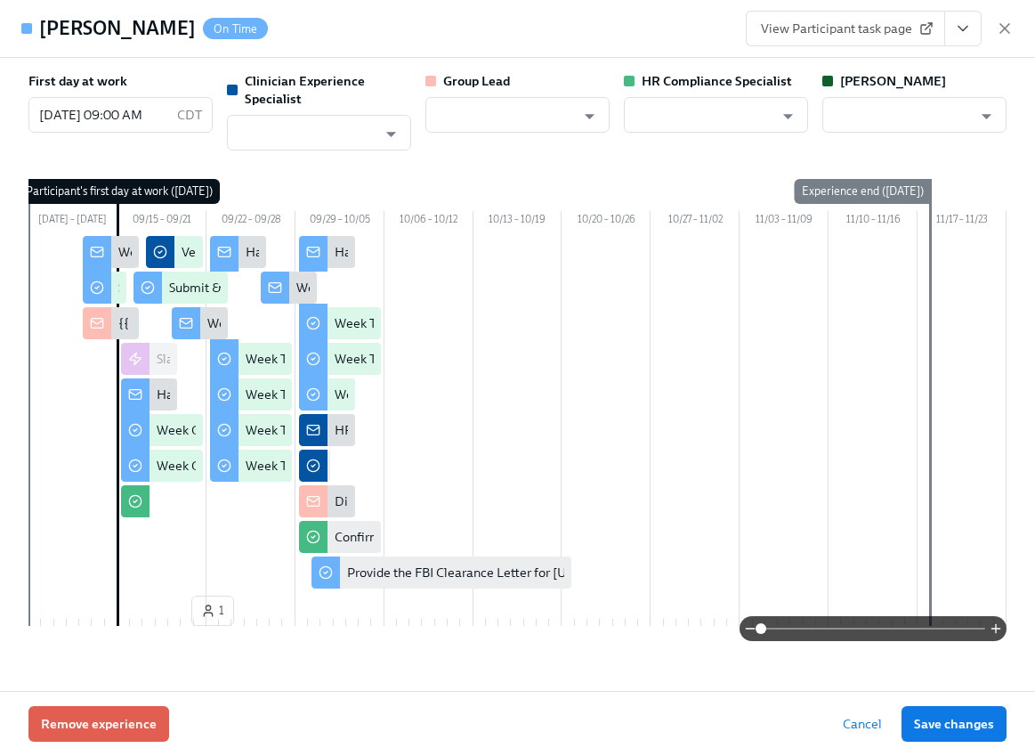
type input "[PERSON_NAME]"
